Goal: Book appointment/travel/reservation

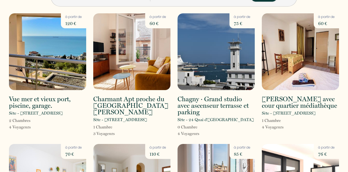
scroll to position [15, 0]
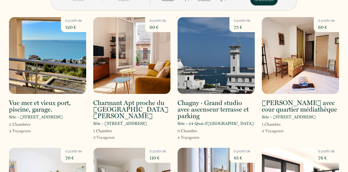
click at [55, 117] on p "Sète - [STREET_ADDRESS]" at bounding box center [36, 117] width 54 height 7
click at [68, 73] on img at bounding box center [47, 55] width 77 height 77
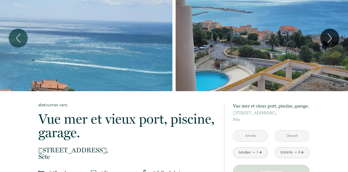
click at [331, 43] on icon "Next" at bounding box center [329, 38] width 11 height 16
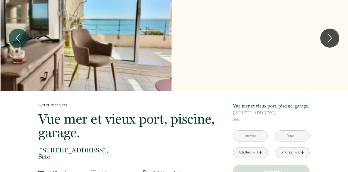
click at [332, 40] on icon "Next" at bounding box center [329, 38] width 11 height 16
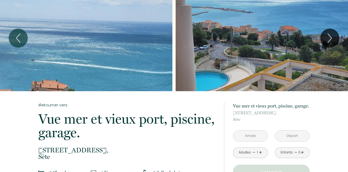
click at [332, 40] on icon "Next" at bounding box center [329, 38] width 11 height 16
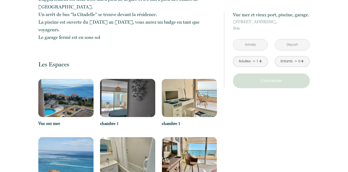
scroll to position [323, 0]
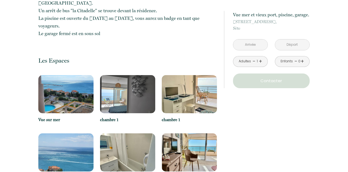
click at [67, 94] on img at bounding box center [65, 94] width 55 height 38
click at [129, 94] on img at bounding box center [127, 94] width 55 height 38
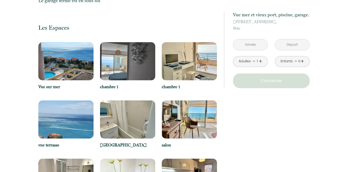
scroll to position [356, 0]
click at [307, 148] on div "à partir de 120 € Vue mer et vieux port, [GEOGRAPHIC_DATA], garage. [STREET_ADD…" at bounding box center [266, 173] width 93 height 847
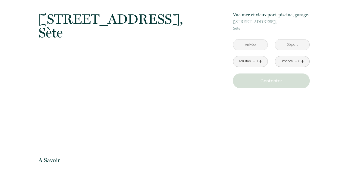
scroll to position [652, 0]
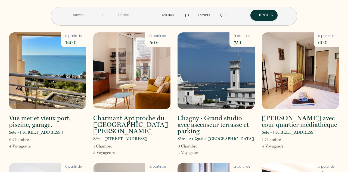
scroll to position [6, 0]
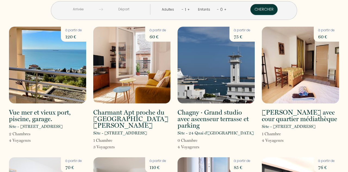
click at [136, 116] on h2 "Charmant Apt proche du [GEOGRAPHIC_DATA][PERSON_NAME]" at bounding box center [131, 119] width 77 height 20
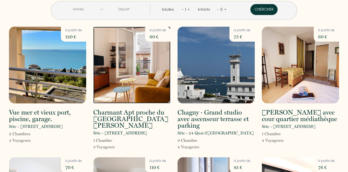
click at [157, 85] on img at bounding box center [131, 65] width 77 height 77
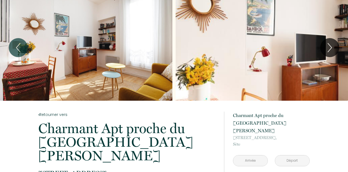
click at [331, 54] on icon "Next" at bounding box center [329, 47] width 11 height 16
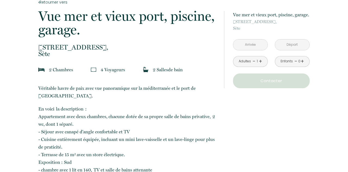
scroll to position [130, 0]
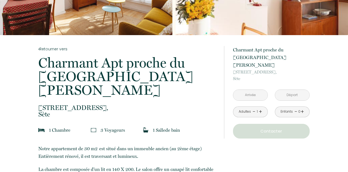
scroll to position [83, 0]
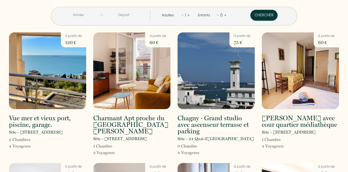
click at [130, 121] on h2 "Charmant Apt proche du [GEOGRAPHIC_DATA][PERSON_NAME]" at bounding box center [131, 125] width 77 height 20
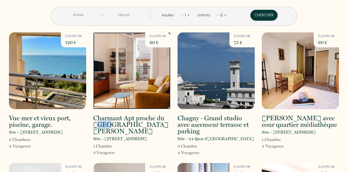
click at [147, 94] on img at bounding box center [131, 70] width 77 height 77
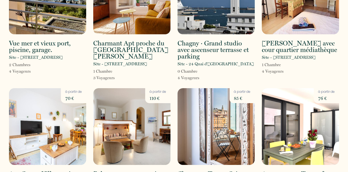
scroll to position [89, 0]
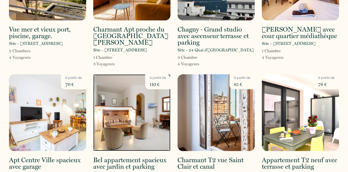
click at [144, 132] on img at bounding box center [131, 112] width 77 height 77
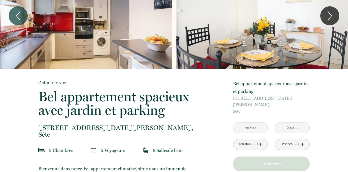
scroll to position [36, 0]
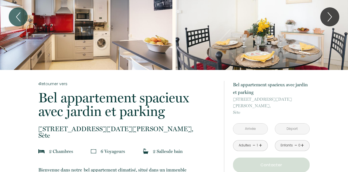
click at [332, 20] on icon "Next" at bounding box center [329, 17] width 11 height 16
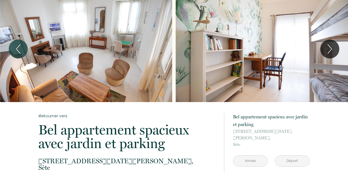
scroll to position [5, 0]
click at [332, 48] on icon "Next" at bounding box center [330, 48] width 4 height 9
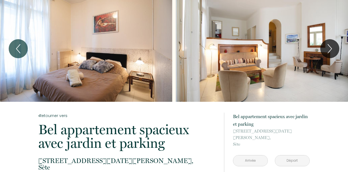
click at [332, 50] on icon "Next" at bounding box center [329, 49] width 11 height 16
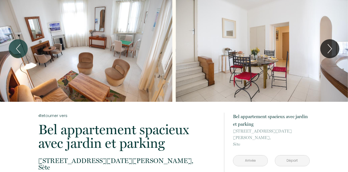
click at [329, 51] on icon "Next" at bounding box center [330, 48] width 4 height 9
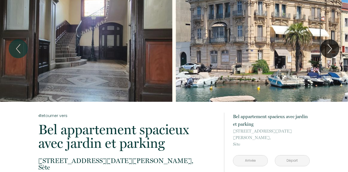
click at [331, 49] on icon "Next" at bounding box center [329, 49] width 11 height 16
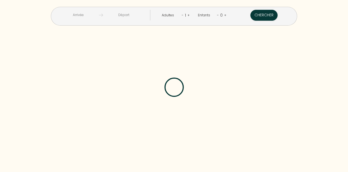
scroll to position [115, 0]
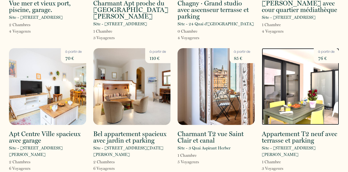
click at [314, 91] on img at bounding box center [300, 86] width 77 height 77
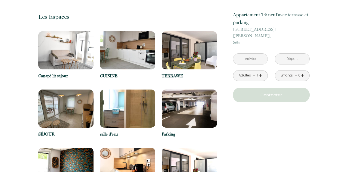
scroll to position [313, 0]
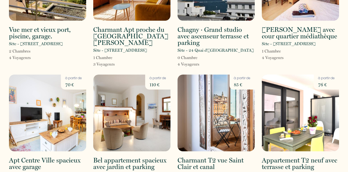
scroll to position [89, 0]
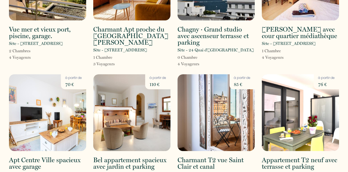
click at [62, 154] on div "Apt Centre Ville spacieux avec garage Sète - 32 rue Pierre Sémard 2 Chambre s 6…" at bounding box center [47, 135] width 84 height 123
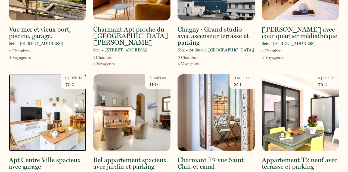
click at [60, 135] on img at bounding box center [47, 112] width 77 height 77
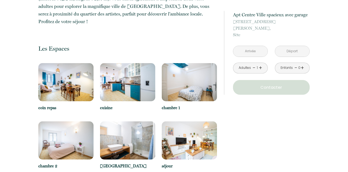
scroll to position [289, 0]
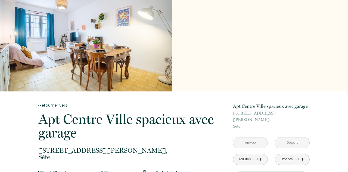
scroll to position [0, 0]
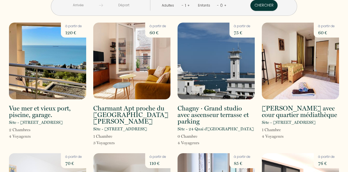
scroll to position [10, 0]
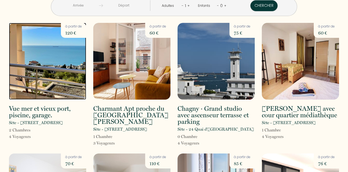
click at [61, 86] on img at bounding box center [47, 61] width 77 height 77
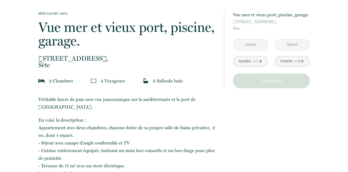
scroll to position [111, 0]
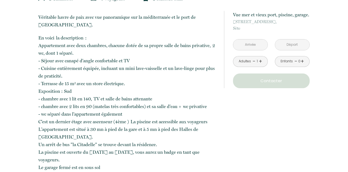
scroll to position [189, 0]
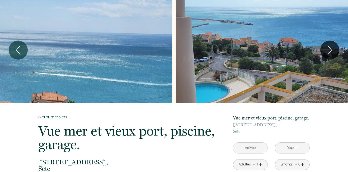
scroll to position [0, 0]
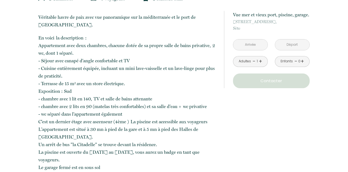
scroll to position [185, 0]
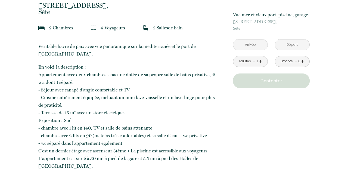
scroll to position [157, 0]
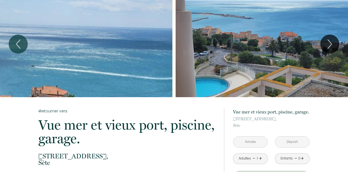
scroll to position [0, 0]
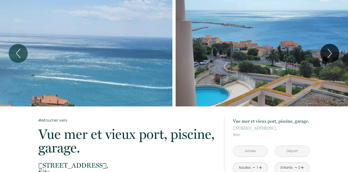
click at [332, 57] on icon "Next" at bounding box center [329, 53] width 11 height 16
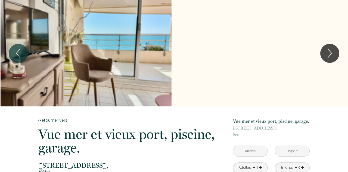
click at [335, 61] on icon "Next" at bounding box center [329, 53] width 11 height 16
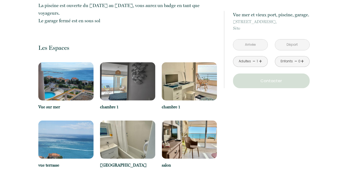
scroll to position [334, 0]
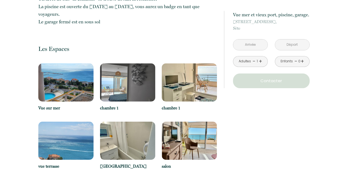
click at [192, 132] on img at bounding box center [189, 141] width 55 height 38
click at [170, 161] on div "salon" at bounding box center [189, 151] width 55 height 58
click at [195, 136] on img at bounding box center [189, 141] width 55 height 38
click at [195, 138] on img at bounding box center [189, 141] width 55 height 38
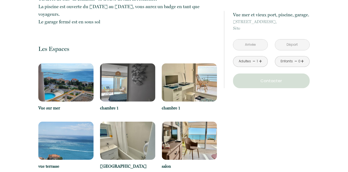
click at [194, 140] on img at bounding box center [189, 141] width 55 height 38
click at [261, 66] on link "+" at bounding box center [260, 61] width 3 height 8
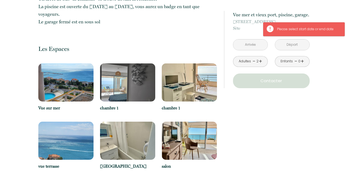
click at [259, 66] on link "+" at bounding box center [260, 61] width 3 height 8
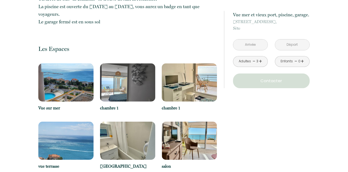
click at [253, 66] on link "-" at bounding box center [254, 61] width 3 height 8
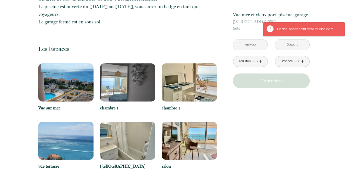
click at [260, 50] on input "text" at bounding box center [250, 44] width 34 height 11
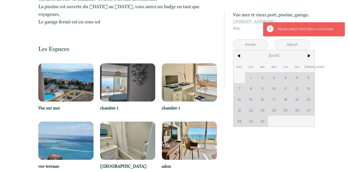
click at [312, 68] on span "[PERSON_NAME]" at bounding box center [309, 66] width 12 height 11
click at [311, 61] on span ">" at bounding box center [309, 55] width 12 height 11
click at [313, 61] on span ">" at bounding box center [309, 55] width 12 height 11
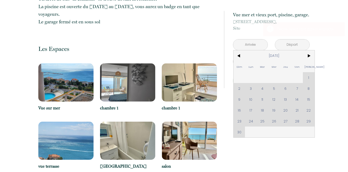
click at [312, 61] on span ">" at bounding box center [309, 55] width 12 height 11
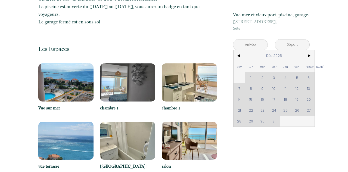
click at [310, 61] on span ">" at bounding box center [309, 55] width 12 height 11
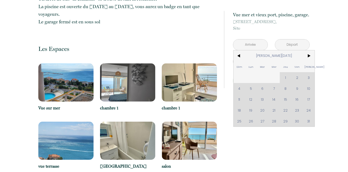
click at [313, 61] on span ">" at bounding box center [309, 55] width 12 height 11
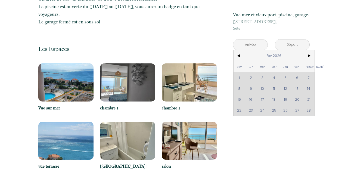
click at [313, 61] on span ">" at bounding box center [309, 55] width 12 height 11
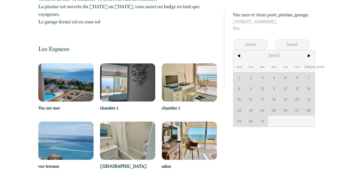
click at [313, 61] on span ">" at bounding box center [309, 55] width 12 height 11
click at [314, 61] on span ">" at bounding box center [309, 55] width 12 height 11
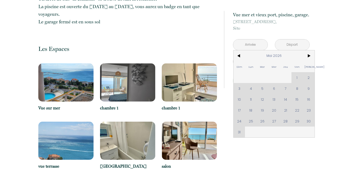
click at [313, 61] on span ">" at bounding box center [309, 55] width 12 height 11
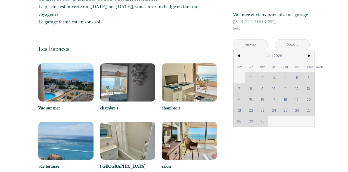
click at [312, 59] on span ">" at bounding box center [309, 55] width 12 height 11
click at [309, 61] on span ">" at bounding box center [309, 55] width 12 height 11
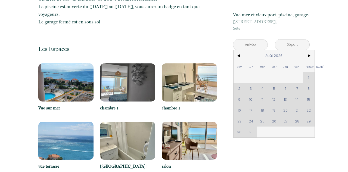
click at [310, 61] on span ">" at bounding box center [309, 55] width 12 height 11
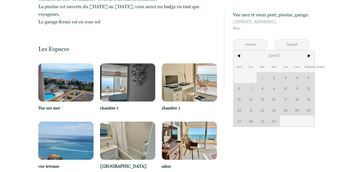
click at [313, 84] on div "Dim Lun Mar Mer Jeu Ven Sam 1 2 3 4 5 6 7 8 9 10 11 12 13 14 15 16 17 18 19 20 …" at bounding box center [274, 88] width 81 height 76
click at [311, 87] on div "Dim Lun Mar Mer Jeu Ven Sam 1 2 3 4 5 6 7 8 9 10 11 12 13 14 15 16 17 18 19 20 …" at bounding box center [274, 88] width 81 height 76
click at [305, 84] on div "Dim Lun Mar Mer Jeu Ven Sam 1 2 3 4 5 6 7 8 9 10 11 12 13 14 15 16 17 18 19 20 …" at bounding box center [274, 88] width 81 height 76
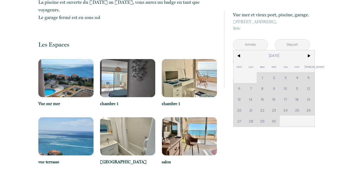
scroll to position [343, 0]
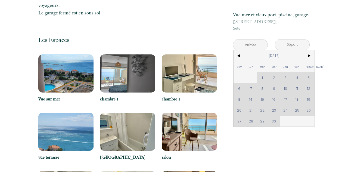
click at [311, 61] on span ">" at bounding box center [309, 55] width 12 height 11
click at [296, 126] on div "Dim Lun Mar Mer Jeu Ven Sam 1 2 3 4 5 6 7 8 9 10 11 12 13 14 15 16 17 18 19 20 …" at bounding box center [274, 88] width 81 height 76
click at [304, 72] on span "[PERSON_NAME]" at bounding box center [309, 66] width 12 height 11
click at [306, 72] on span "[PERSON_NAME]" at bounding box center [309, 66] width 12 height 11
click at [304, 72] on span "[PERSON_NAME]" at bounding box center [309, 66] width 12 height 11
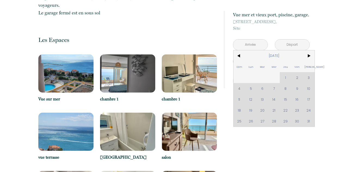
click at [293, 50] on input "text" at bounding box center [292, 44] width 34 height 11
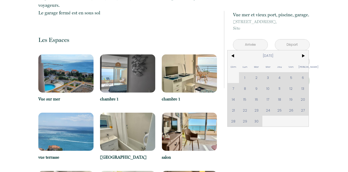
click at [304, 96] on div "Dim Lun Mar Mer Jeu Ven Sam 1 2 3 4 5 6 7 8 9 10 11 12 13 14 15 16 17 18 19 20 …" at bounding box center [268, 88] width 81 height 76
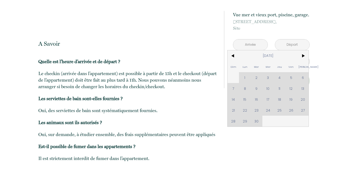
scroll to position [774, 0]
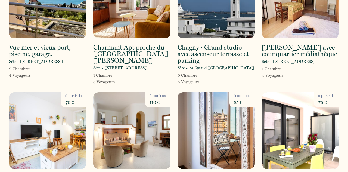
scroll to position [89, 0]
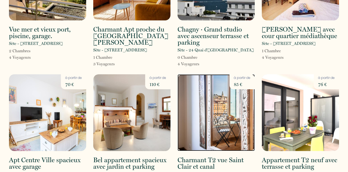
click at [231, 133] on img at bounding box center [216, 112] width 77 height 77
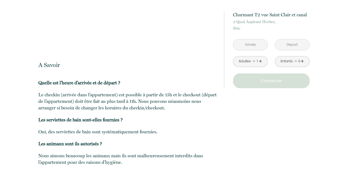
scroll to position [1020, 0]
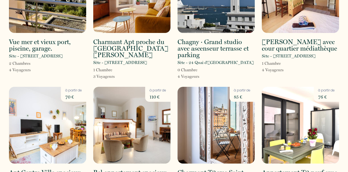
scroll to position [89, 0]
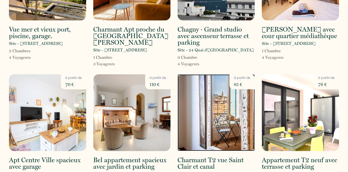
click at [231, 144] on img at bounding box center [216, 112] width 77 height 77
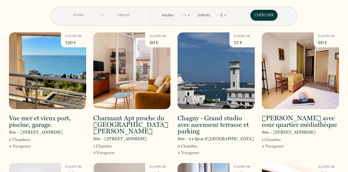
click at [334, 168] on p "à partir de" at bounding box center [326, 166] width 17 height 5
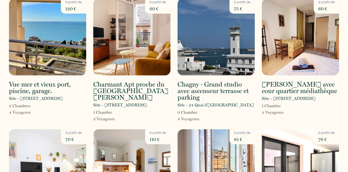
scroll to position [34, 0]
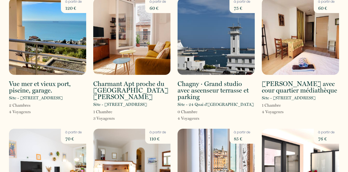
click at [311, 95] on div "Sète - [STREET_ADDRESS]" at bounding box center [300, 98] width 77 height 7
click at [300, 61] on img at bounding box center [300, 36] width 77 height 77
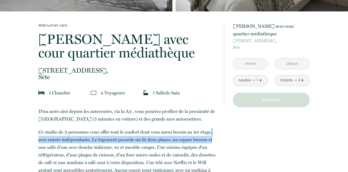
scroll to position [96, 0]
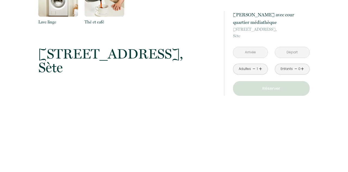
scroll to position [453, 0]
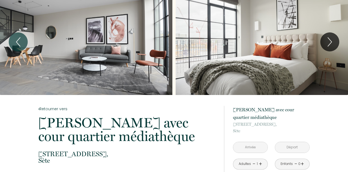
scroll to position [0, 0]
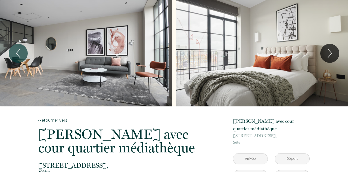
click at [334, 52] on icon "Next" at bounding box center [329, 53] width 11 height 16
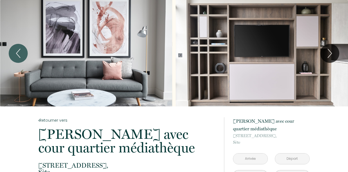
click at [330, 57] on icon "Next" at bounding box center [329, 53] width 11 height 16
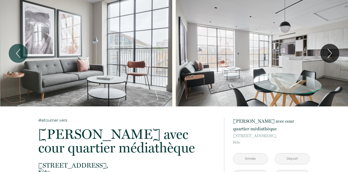
click at [333, 56] on icon "Next" at bounding box center [329, 53] width 11 height 16
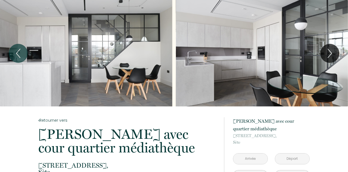
click at [332, 55] on icon "Next" at bounding box center [329, 53] width 11 height 16
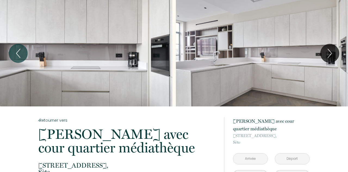
click at [332, 56] on icon "Next" at bounding box center [329, 53] width 11 height 16
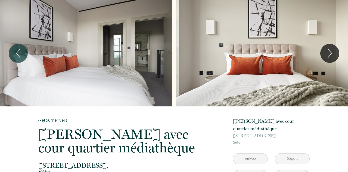
click at [335, 53] on icon "Next" at bounding box center [329, 53] width 11 height 16
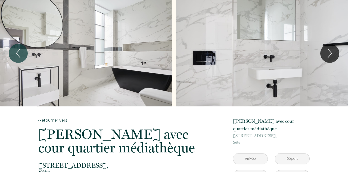
click at [333, 55] on icon "Next" at bounding box center [329, 53] width 11 height 16
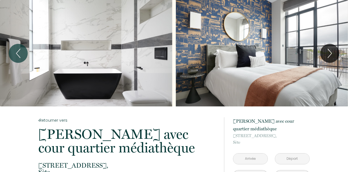
click at [334, 52] on icon "Next" at bounding box center [329, 53] width 11 height 16
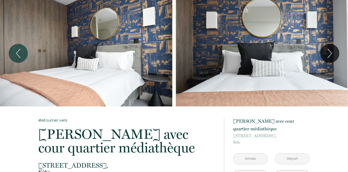
click at [332, 55] on icon "Next" at bounding box center [329, 53] width 11 height 16
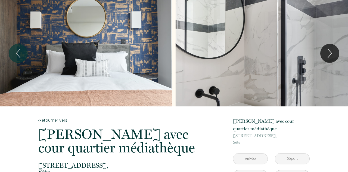
click at [333, 55] on icon "Next" at bounding box center [329, 53] width 11 height 16
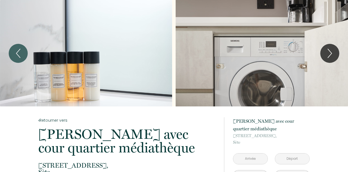
click at [334, 54] on icon "Next" at bounding box center [329, 53] width 11 height 16
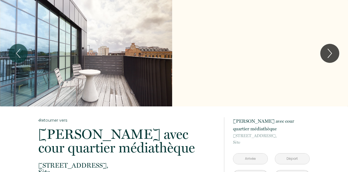
click at [335, 54] on icon "Next" at bounding box center [329, 53] width 11 height 16
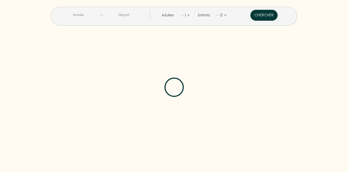
scroll to position [115, 0]
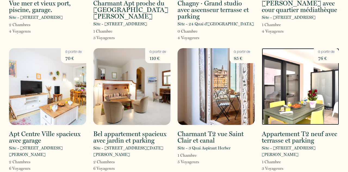
click at [331, 105] on img at bounding box center [300, 86] width 77 height 77
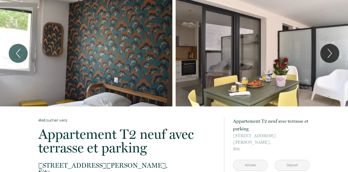
click at [335, 60] on icon "Next" at bounding box center [329, 53] width 11 height 16
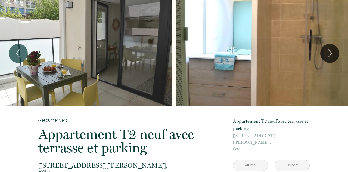
click at [332, 59] on icon "Next" at bounding box center [329, 53] width 11 height 16
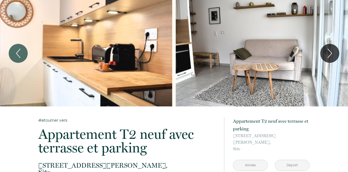
click at [334, 55] on icon "Next" at bounding box center [329, 53] width 11 height 16
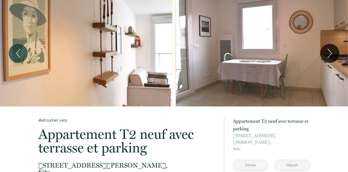
click at [331, 55] on icon "Next" at bounding box center [329, 53] width 11 height 16
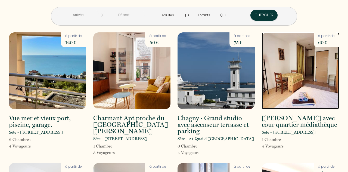
click at [323, 95] on img at bounding box center [300, 70] width 77 height 77
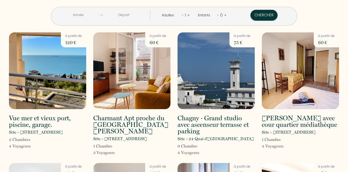
click at [317, 122] on h2 "[PERSON_NAME] avec cour quartier médiathèque" at bounding box center [300, 121] width 77 height 13
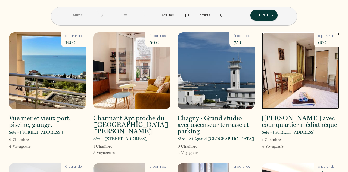
click at [330, 96] on img at bounding box center [300, 70] width 77 height 77
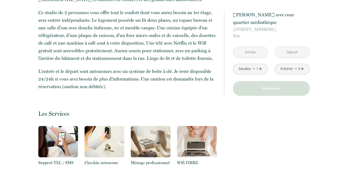
scroll to position [215, 0]
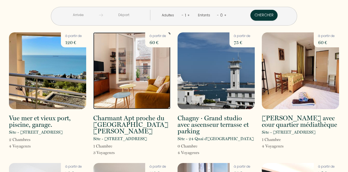
click at [139, 96] on img at bounding box center [131, 70] width 77 height 77
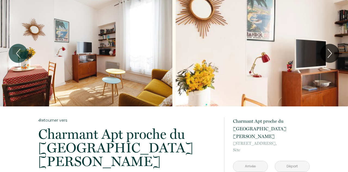
click at [334, 58] on icon "Next" at bounding box center [329, 53] width 11 height 16
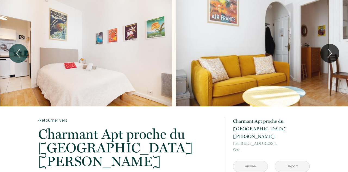
click at [334, 59] on icon "Next" at bounding box center [329, 53] width 11 height 16
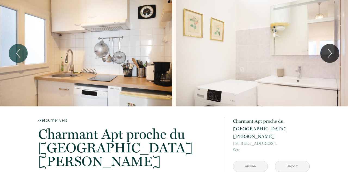
click at [335, 61] on icon "Next" at bounding box center [329, 53] width 11 height 16
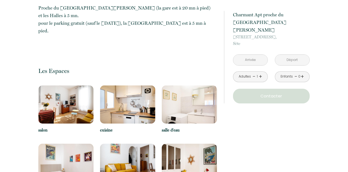
scroll to position [288, 0]
